Goal: Task Accomplishment & Management: Use online tool/utility

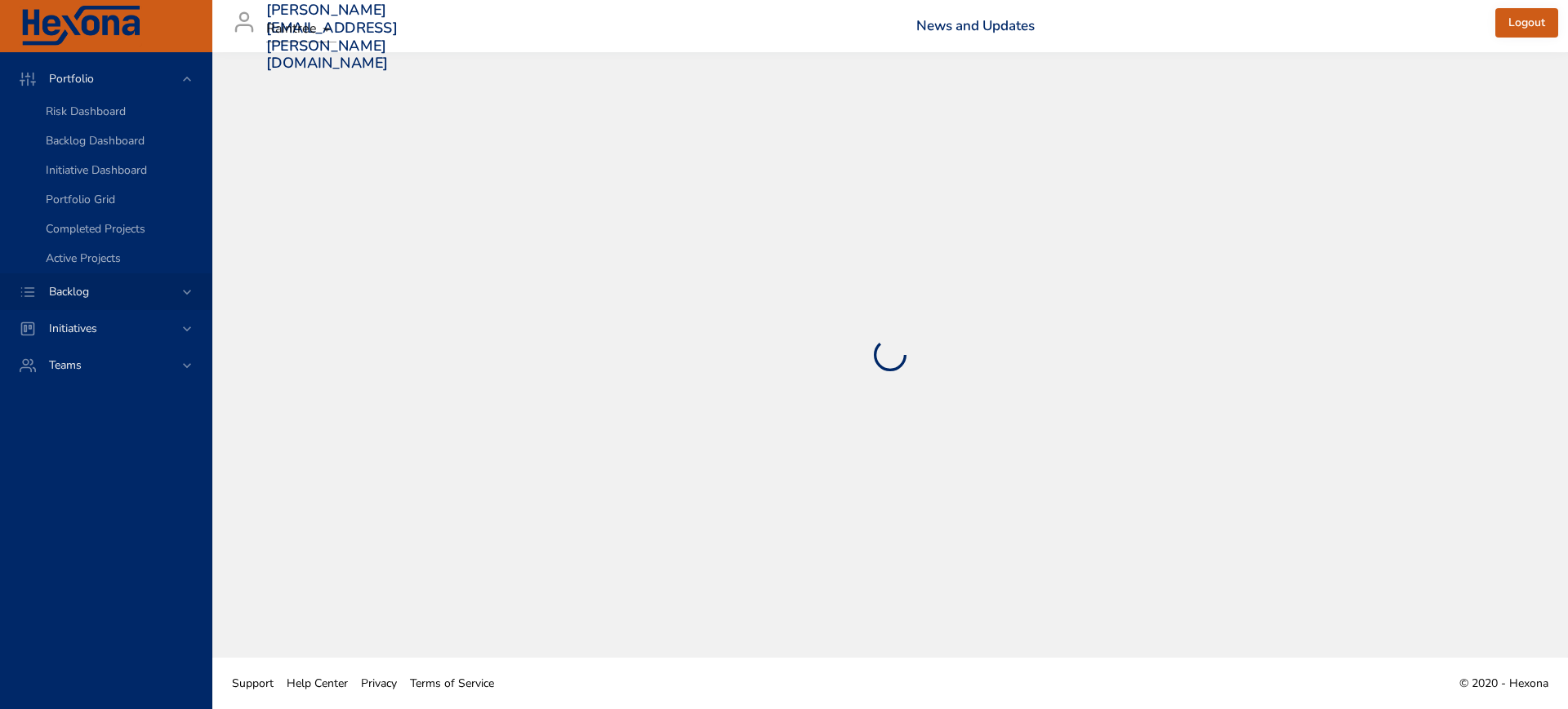
click at [191, 288] on icon at bounding box center [186, 293] width 16 height 16
drag, startPoint x: 107, startPoint y: 157, endPoint x: 147, endPoint y: 170, distance: 42.1
click at [107, 156] on link "Backlog Details" at bounding box center [105, 148] width 211 height 29
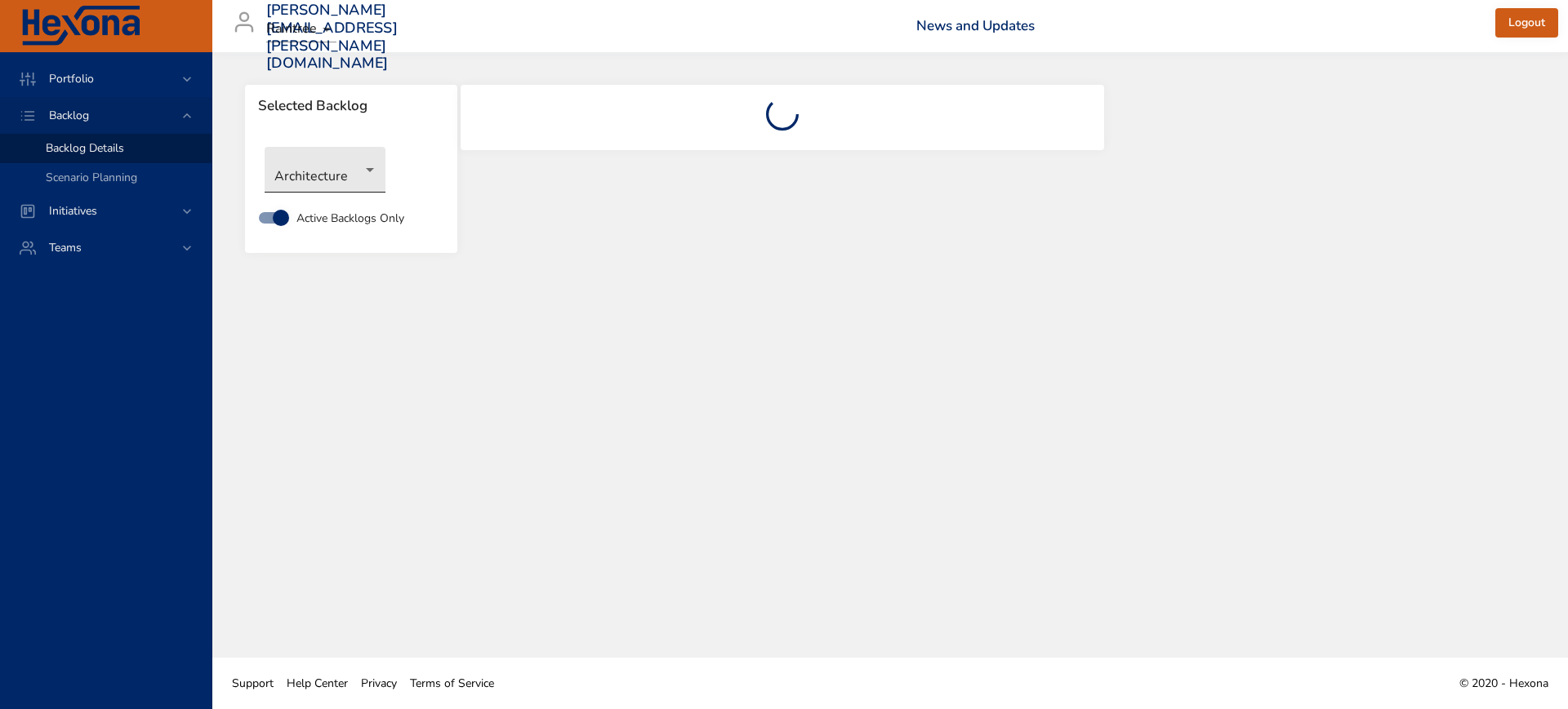
click at [352, 177] on body "Portfolio Backlog Backlog Details Scenario Planning Initiatives Teams [PERSON_N…" at bounding box center [784, 354] width 1568 height 709
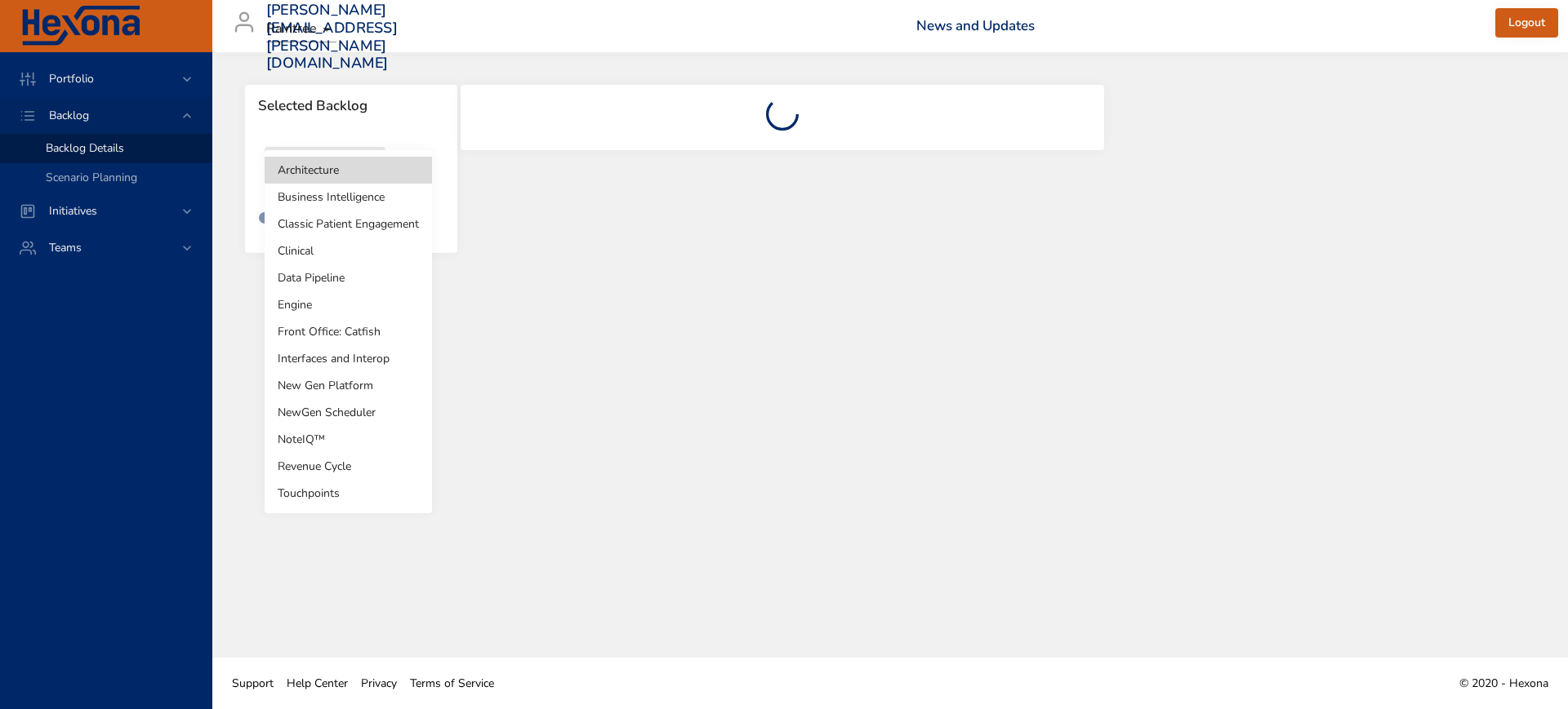
click at [357, 460] on li "Revenue Cycle" at bounding box center [349, 466] width 168 height 27
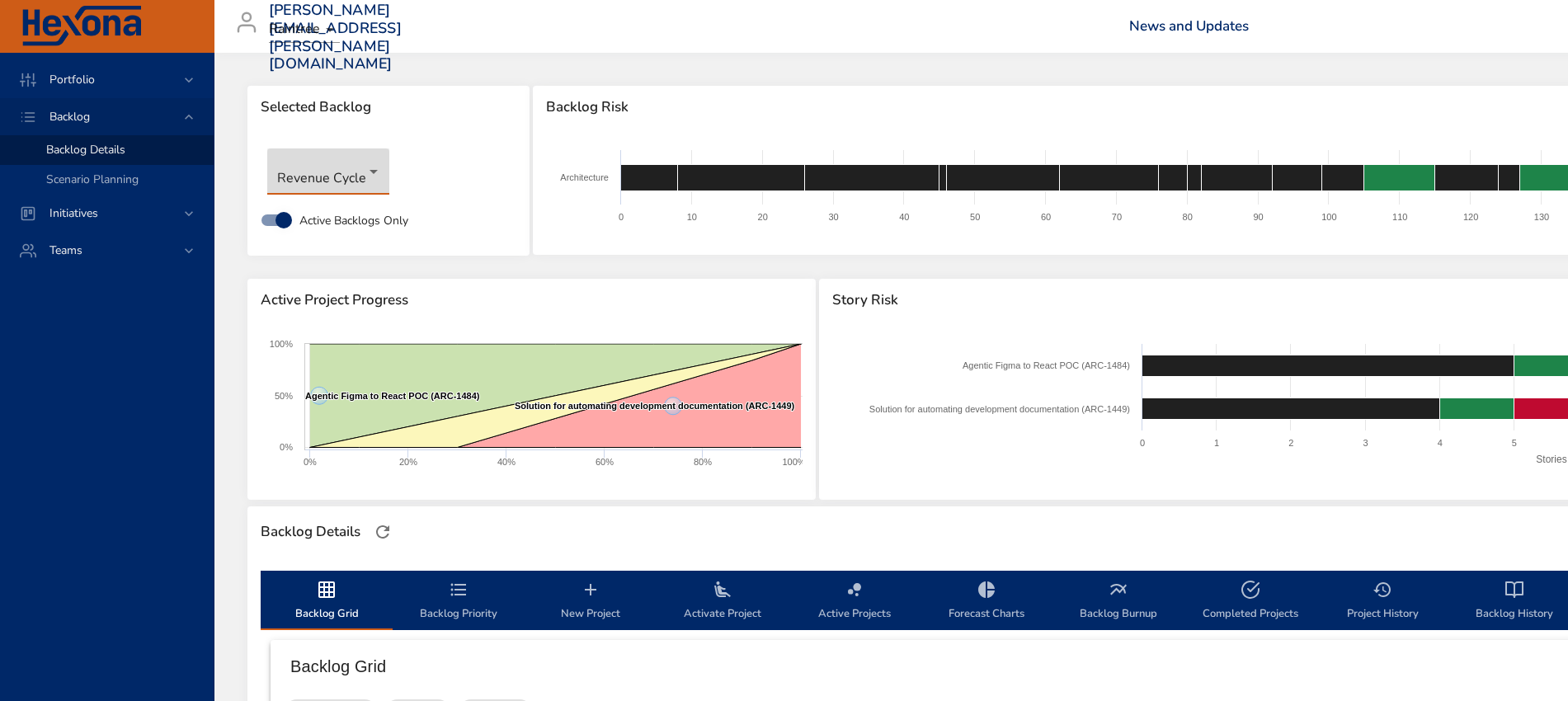
type input "**"
type input "*"
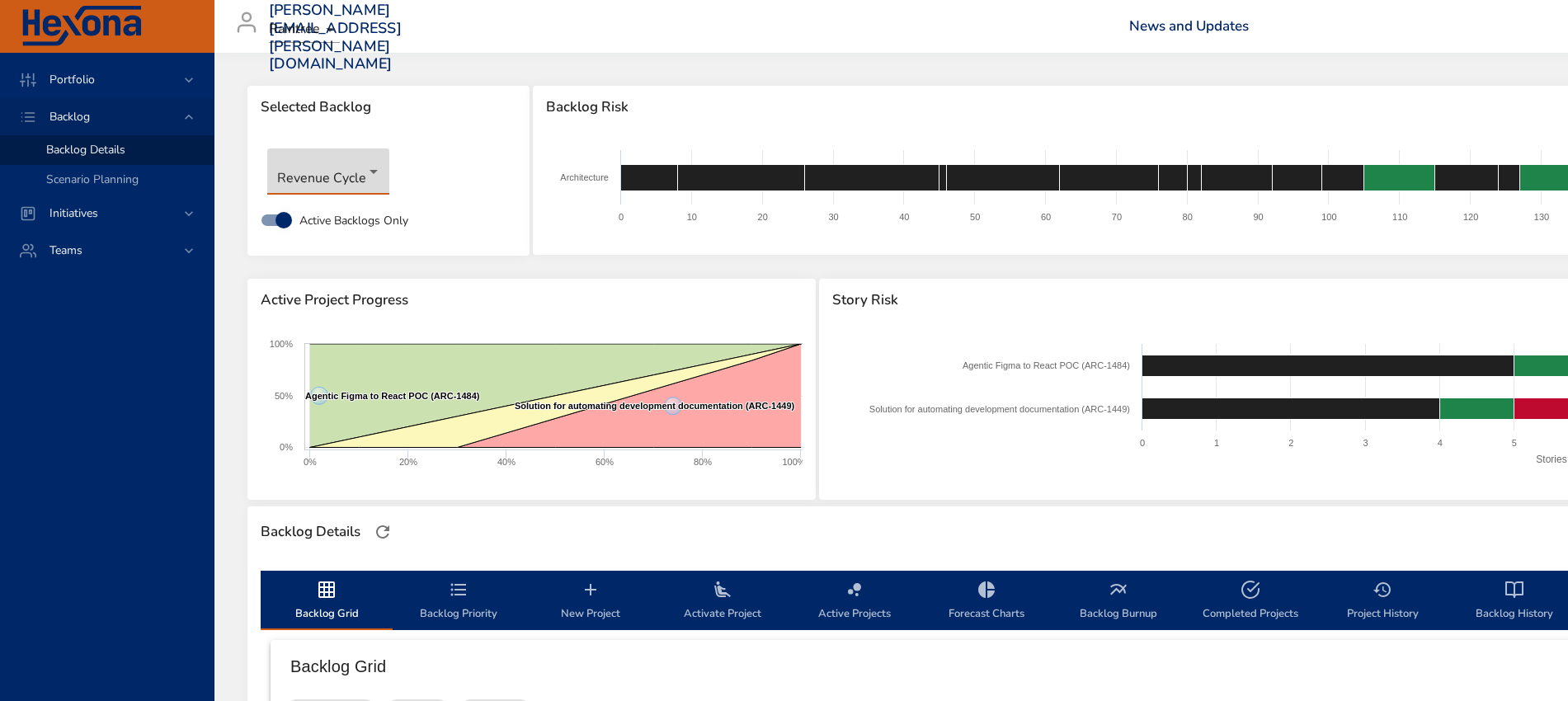
type input "*"
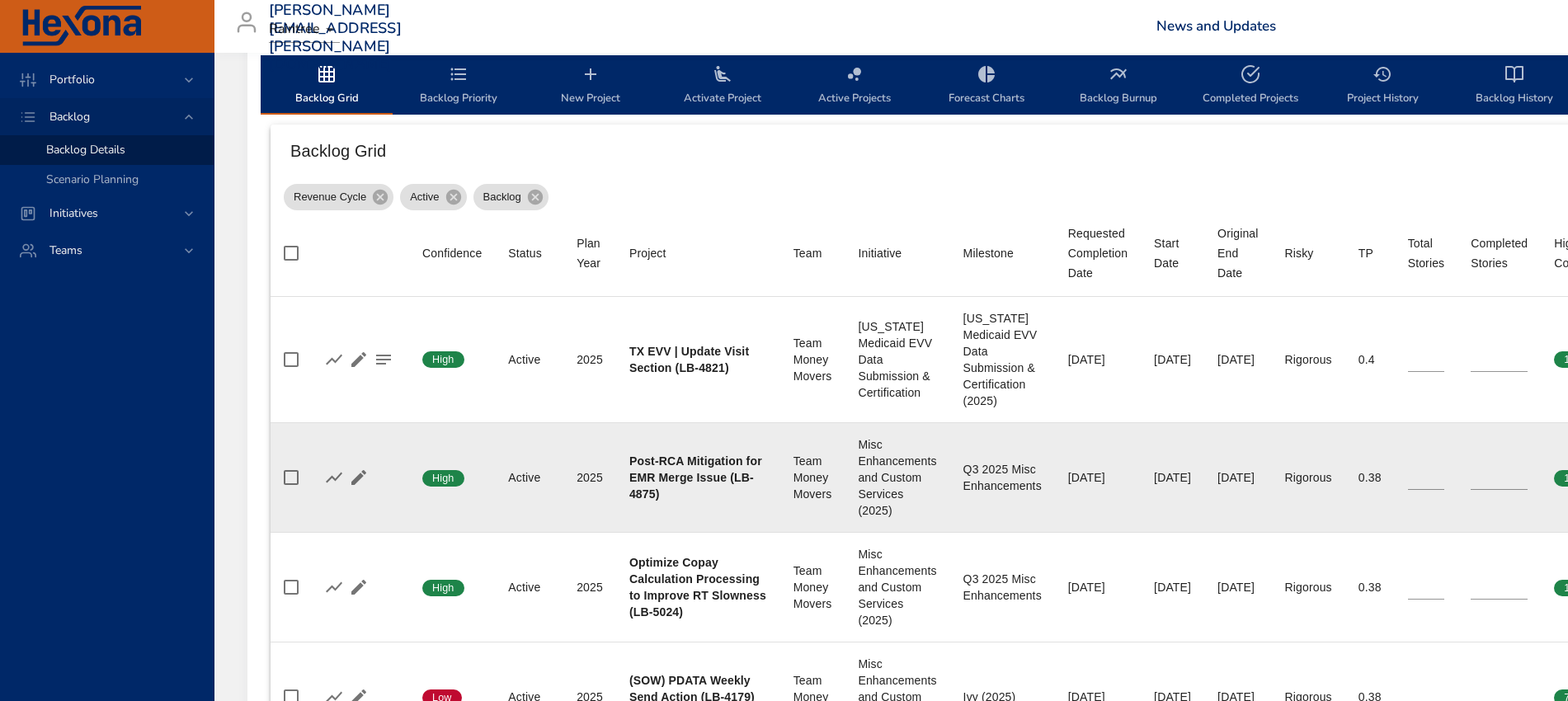
scroll to position [619, 0]
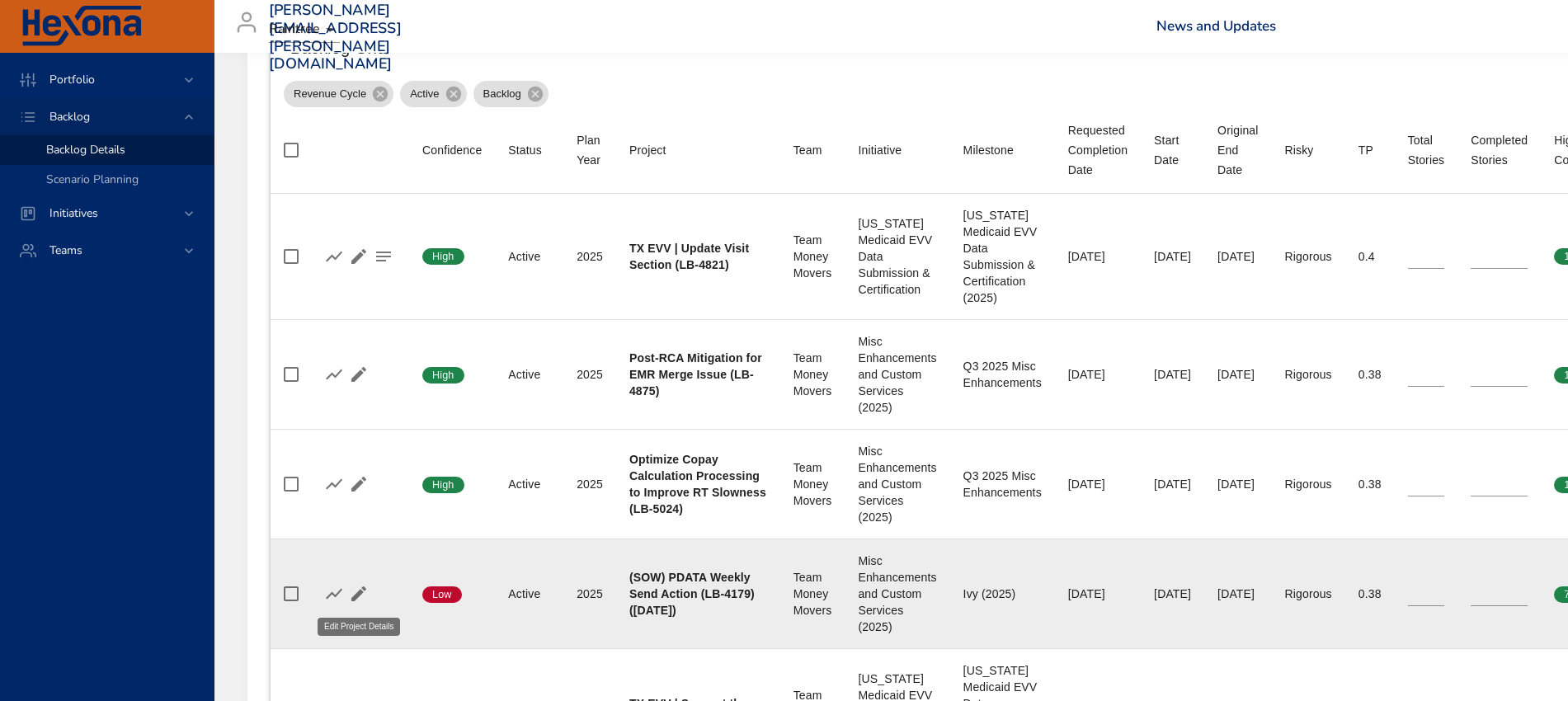
click at [359, 595] on icon "button" at bounding box center [359, 594] width 14 height 14
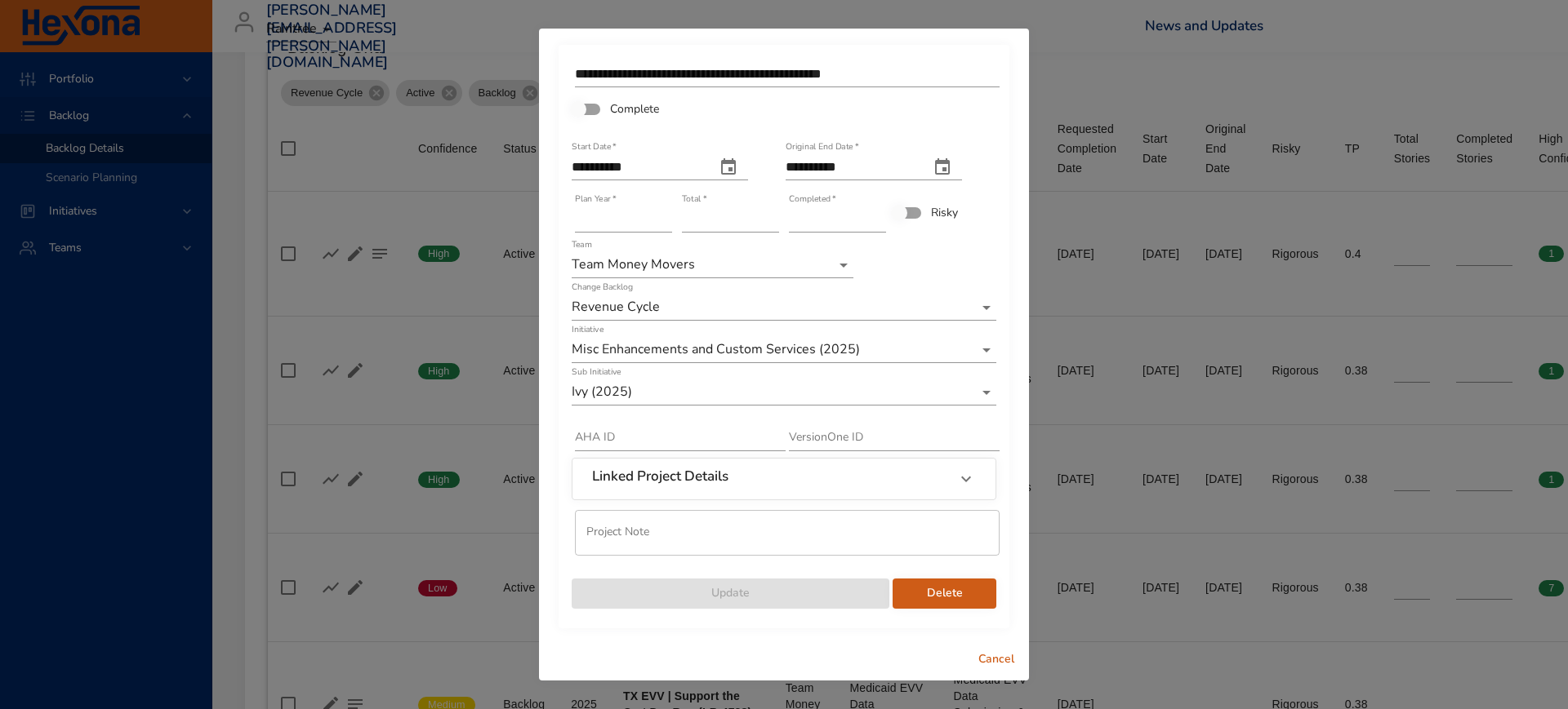
type input "*"
click at [881, 211] on input "*" at bounding box center [837, 219] width 97 height 26
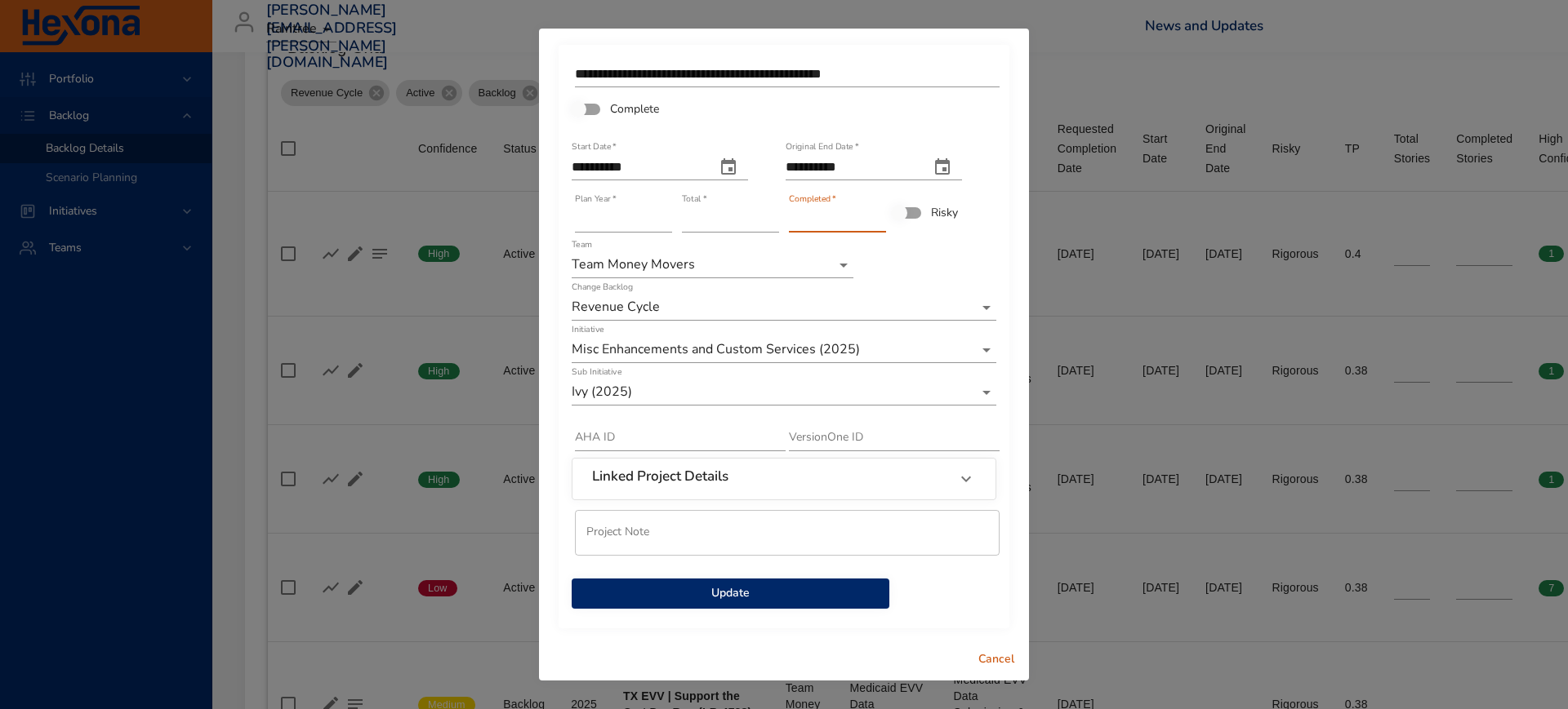
click at [773, 598] on span "Update" at bounding box center [730, 593] width 292 height 21
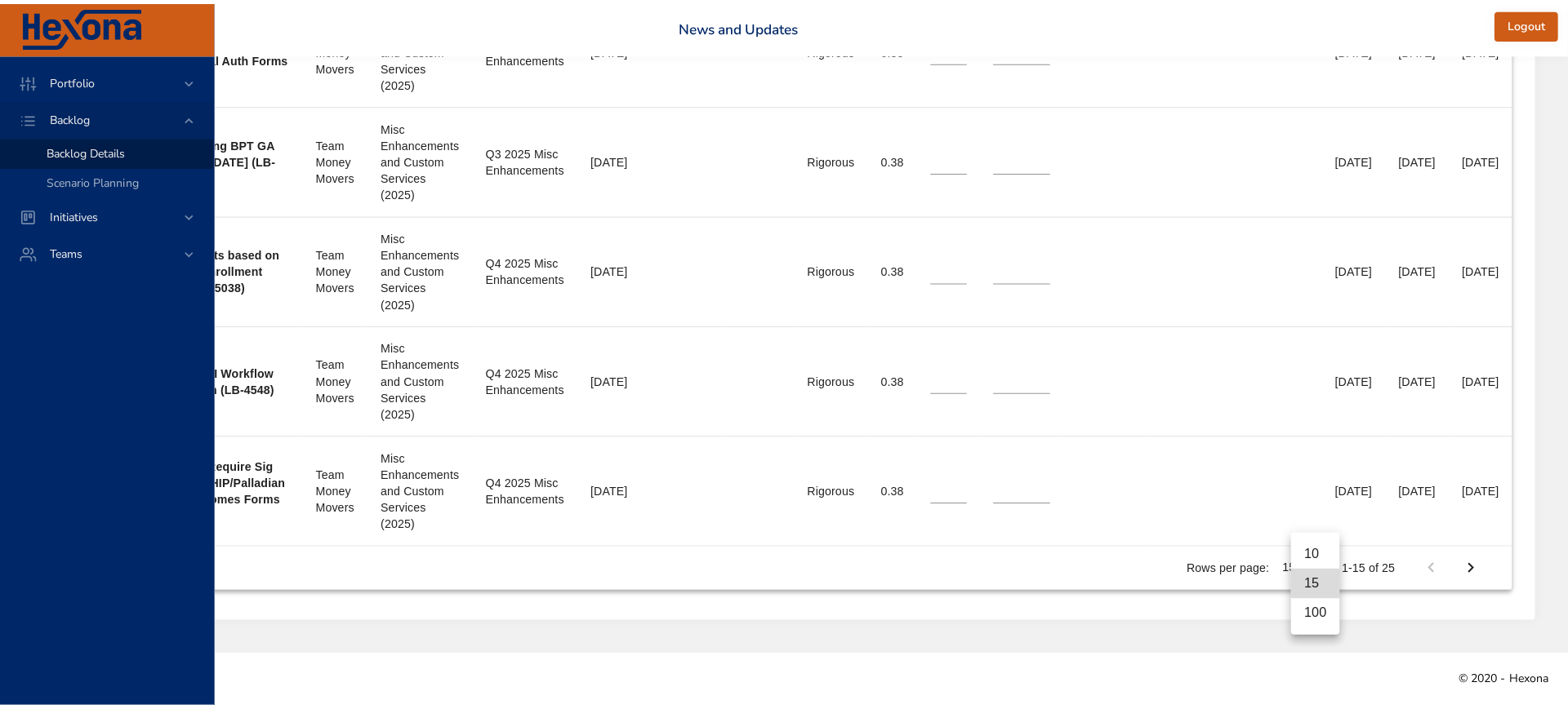
scroll to position [1914, 563]
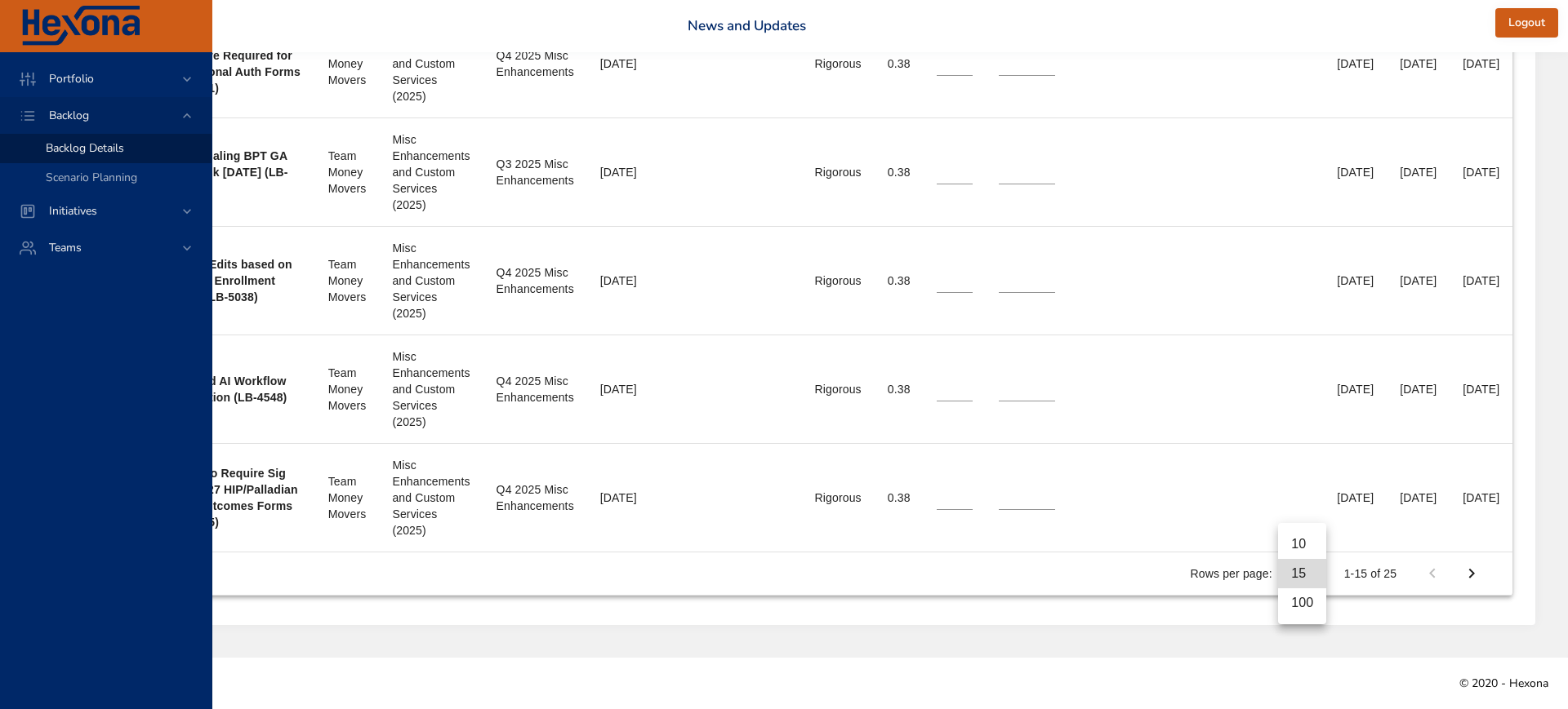
click at [1292, 606] on li "100" at bounding box center [1302, 603] width 48 height 29
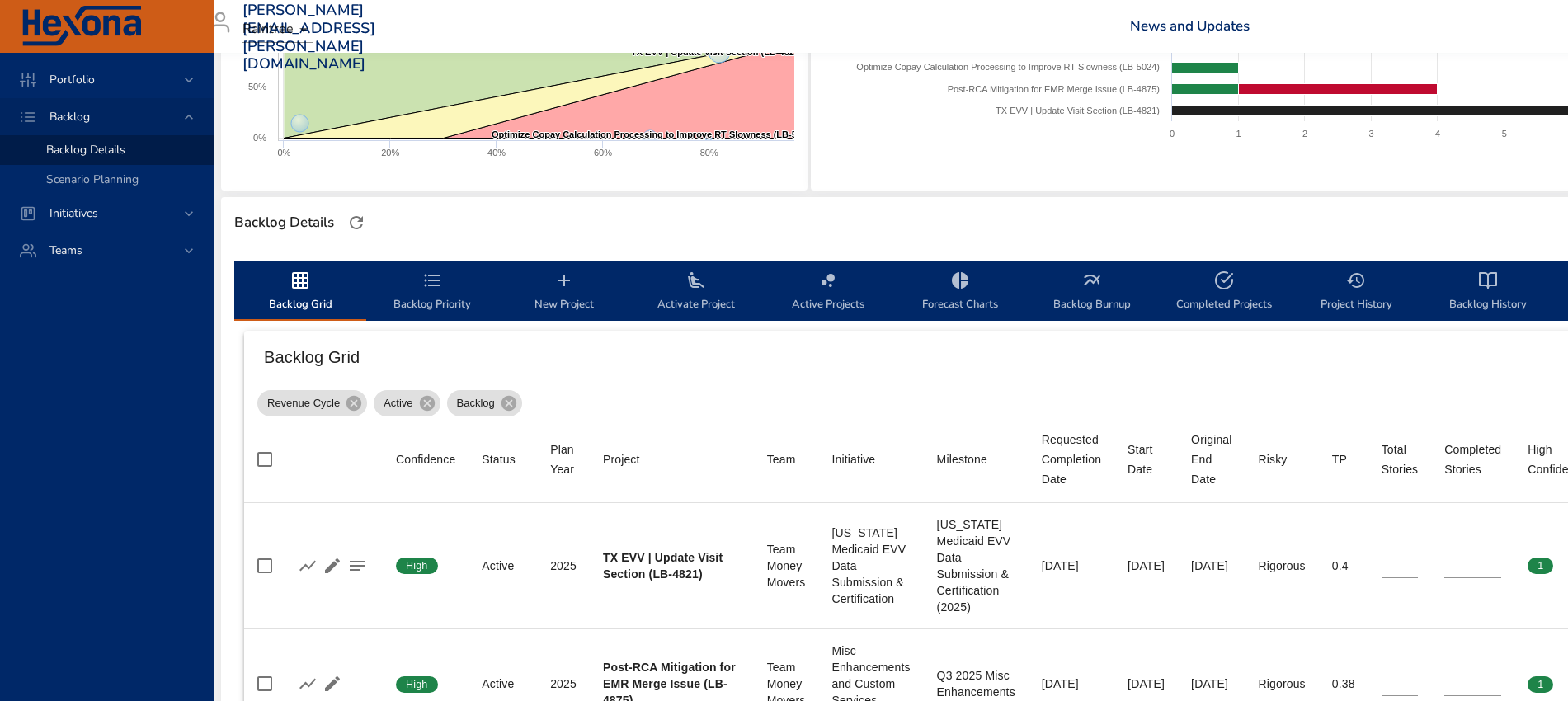
scroll to position [309, 0]
